Goal: Information Seeking & Learning: Learn about a topic

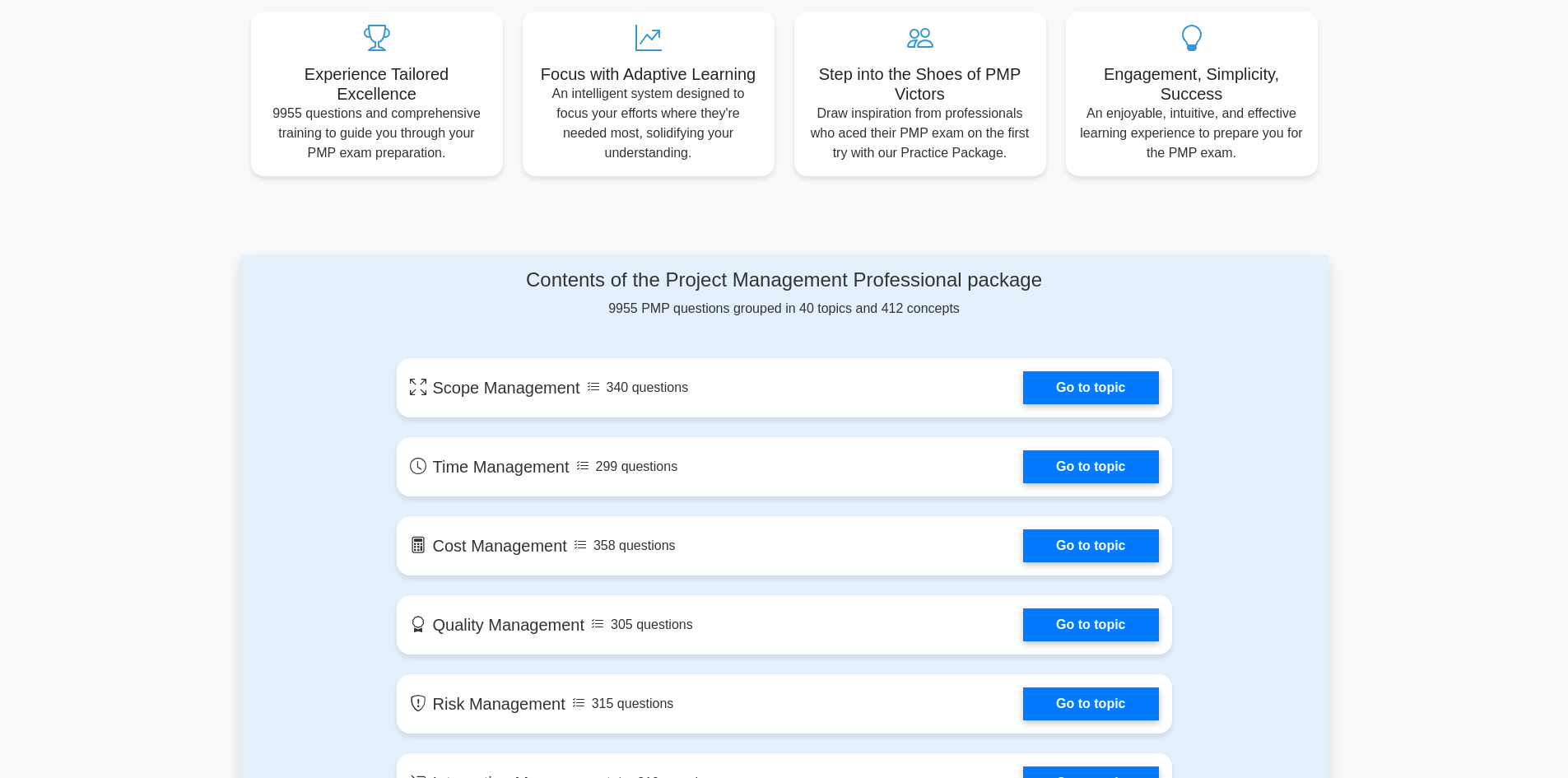
scroll to position [659, 0]
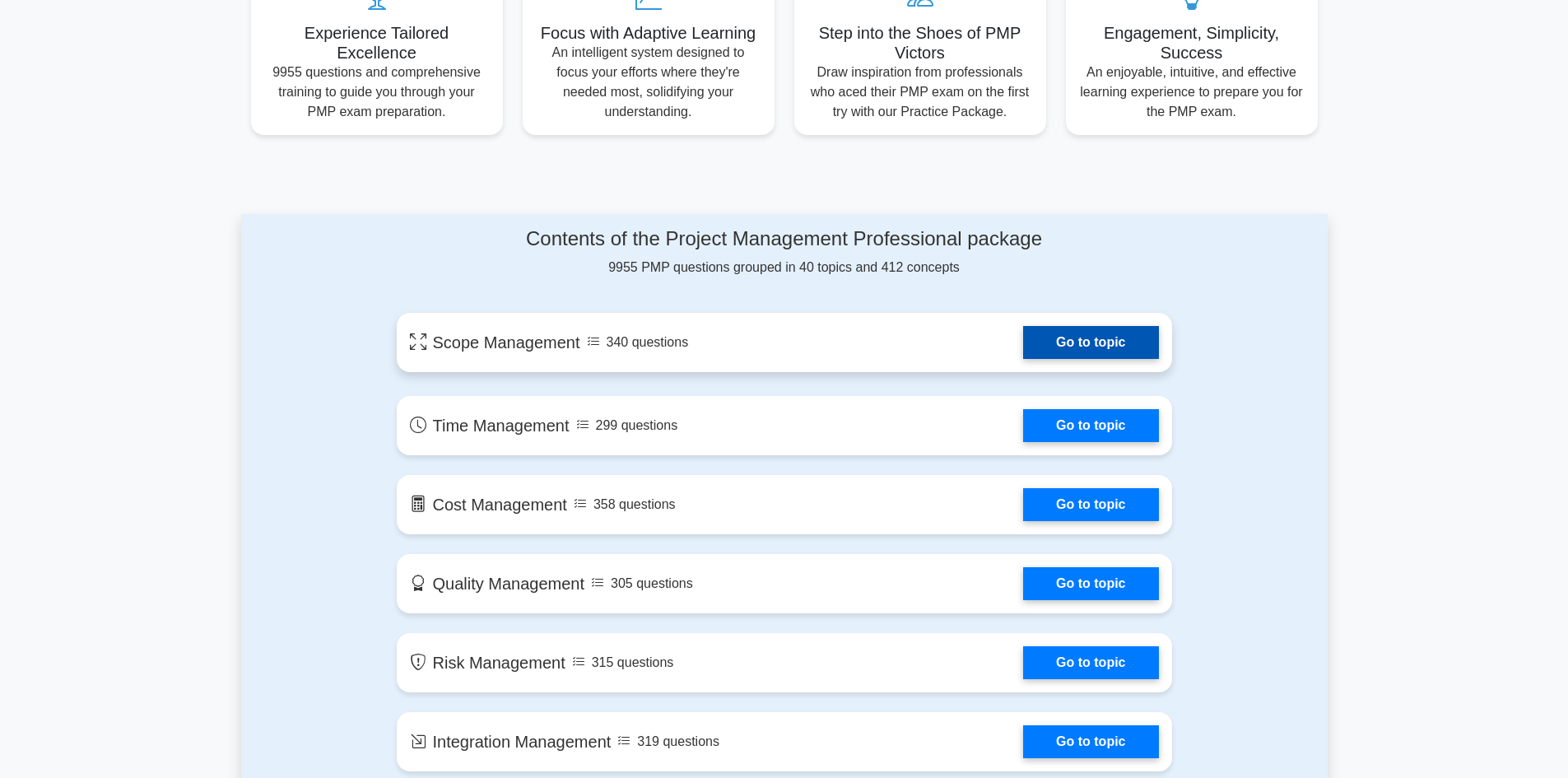
click at [1147, 344] on link "Go to topic" at bounding box center [1091, 342] width 135 height 33
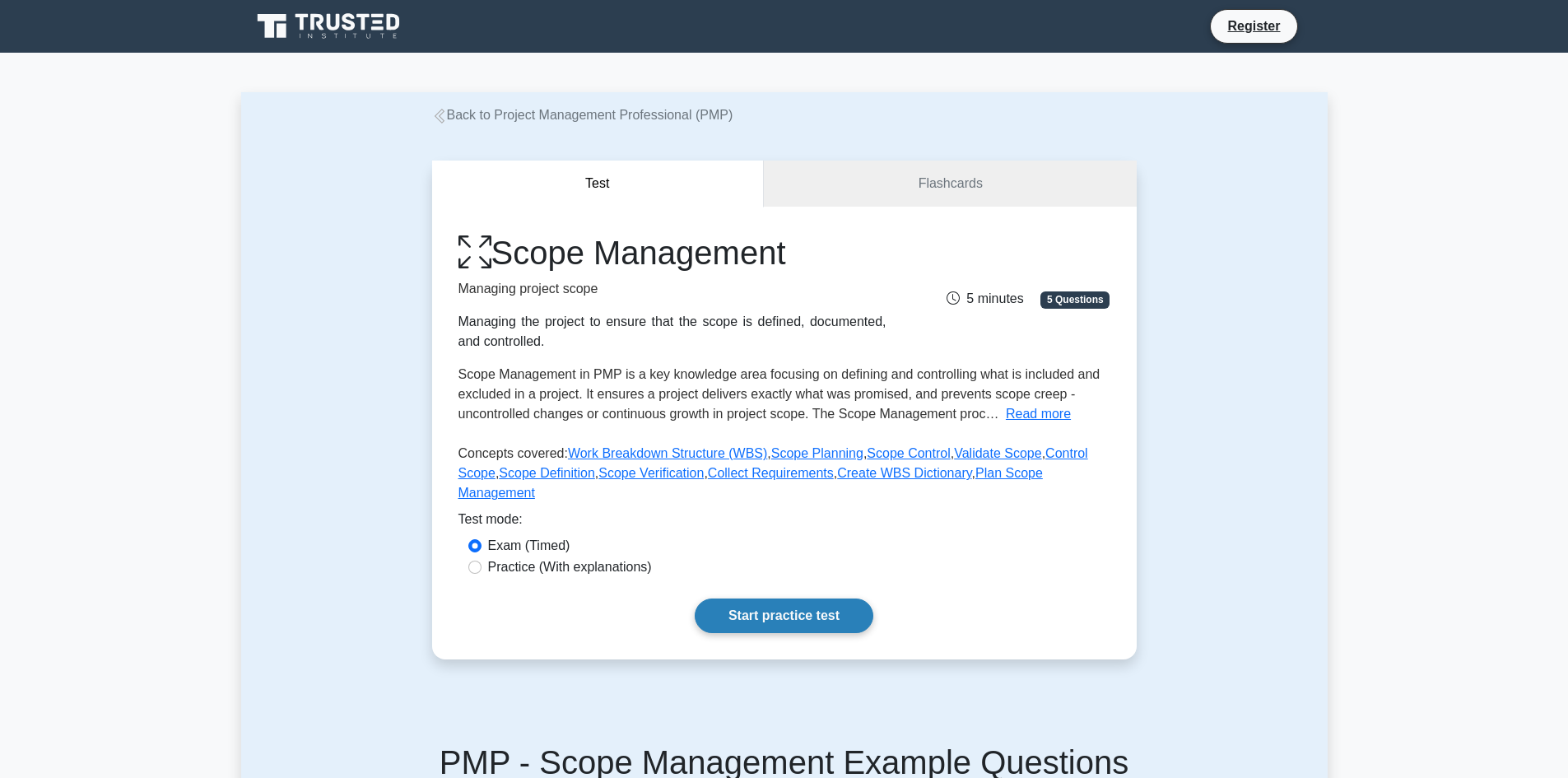
click at [763, 598] on link "Start practice test" at bounding box center [784, 615] width 178 height 34
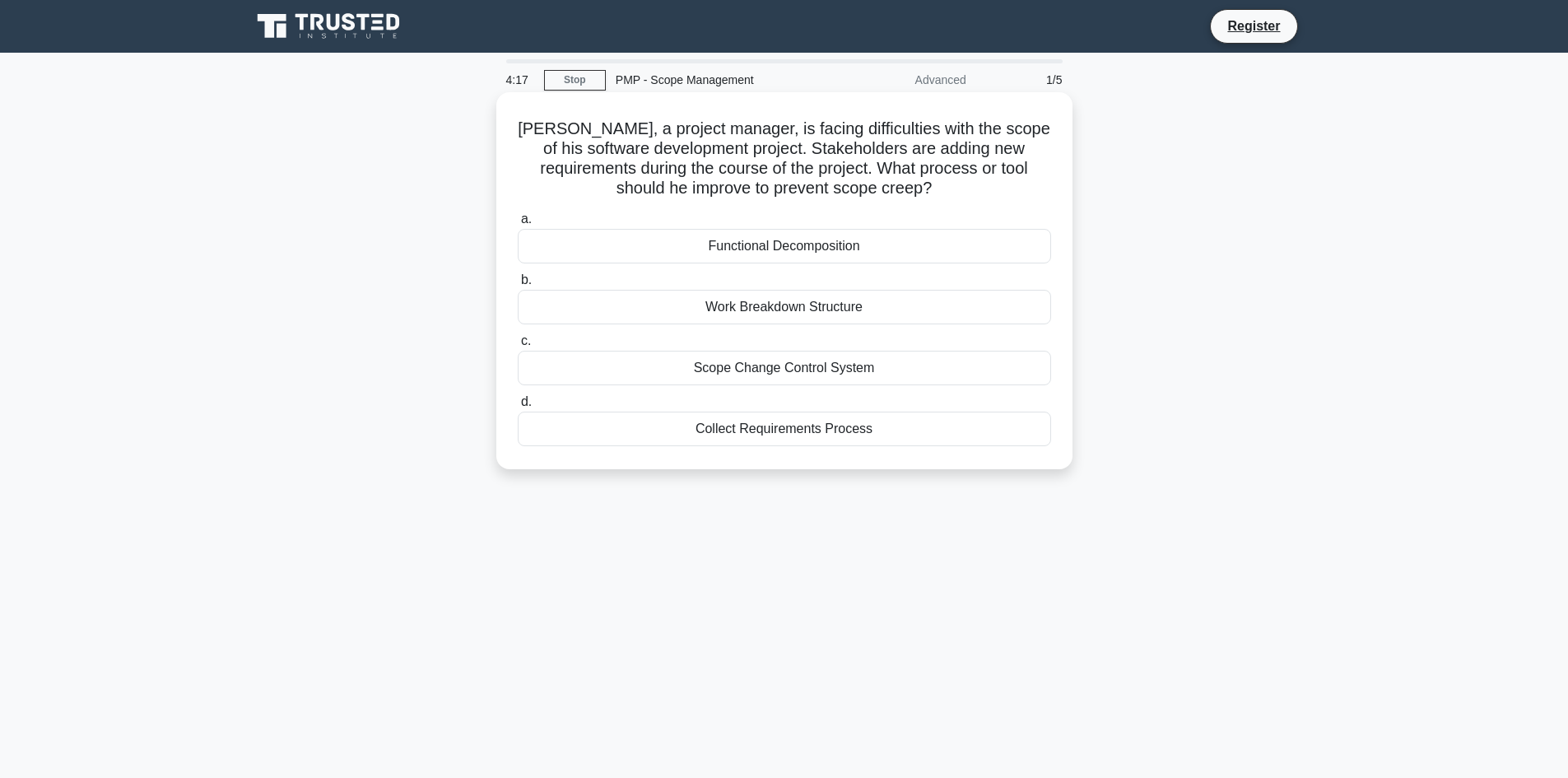
click at [705, 246] on div "Functional Decomposition" at bounding box center [784, 246] width 534 height 34
click at [518, 224] on input "a. Functional Decomposition" at bounding box center [518, 219] width 0 height 10
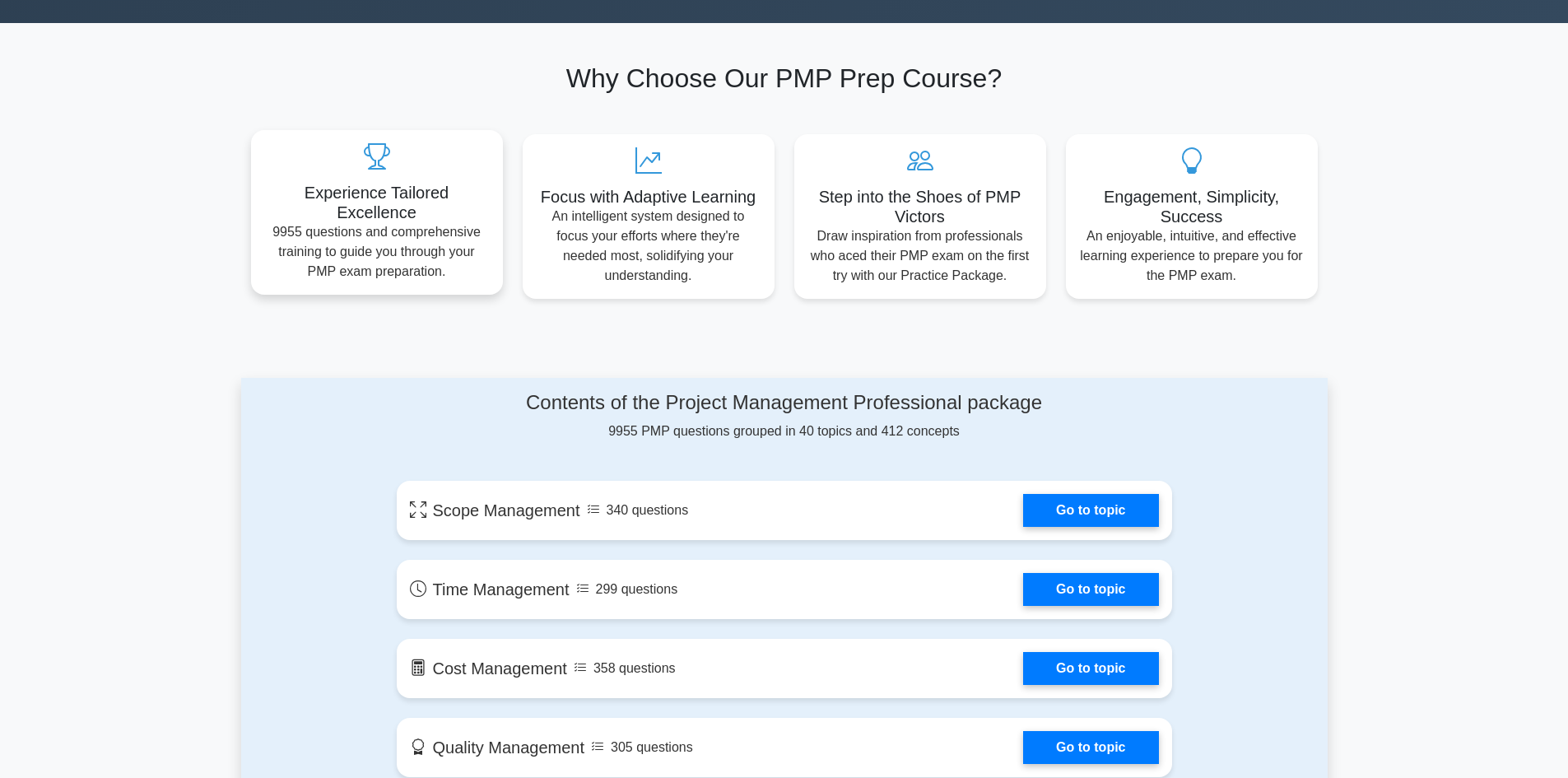
scroll to position [494, 0]
